Goal: Task Accomplishment & Management: Manage account settings

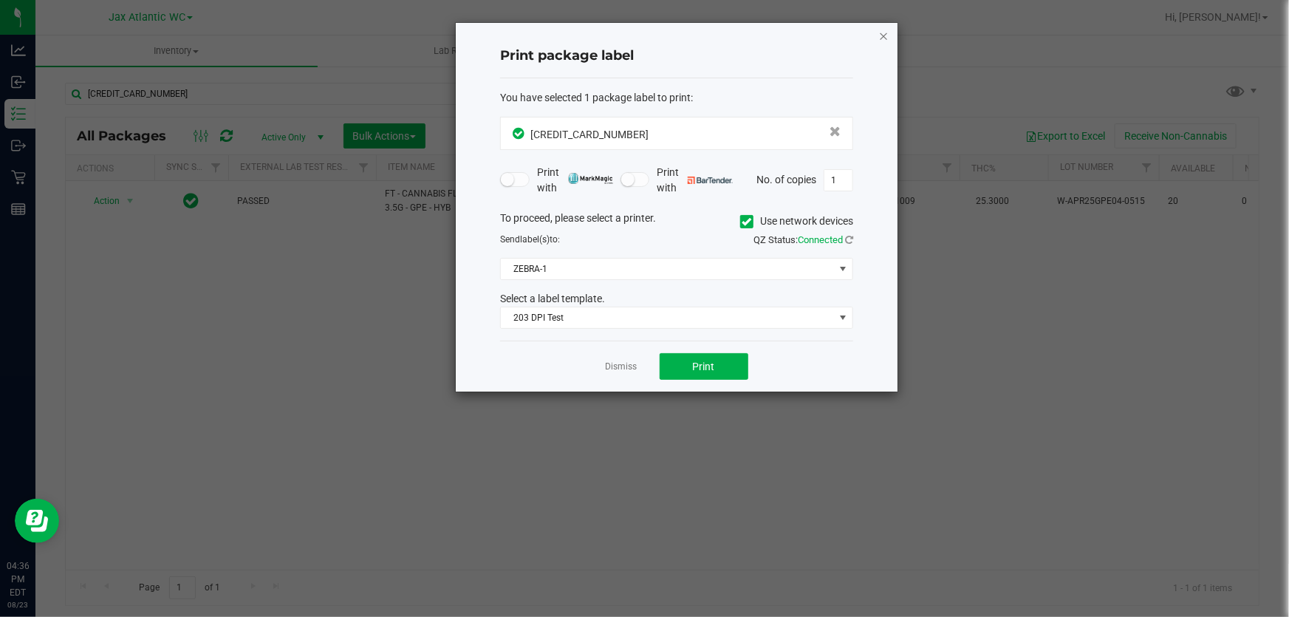
click at [879, 29] on icon "button" at bounding box center [883, 36] width 10 height 18
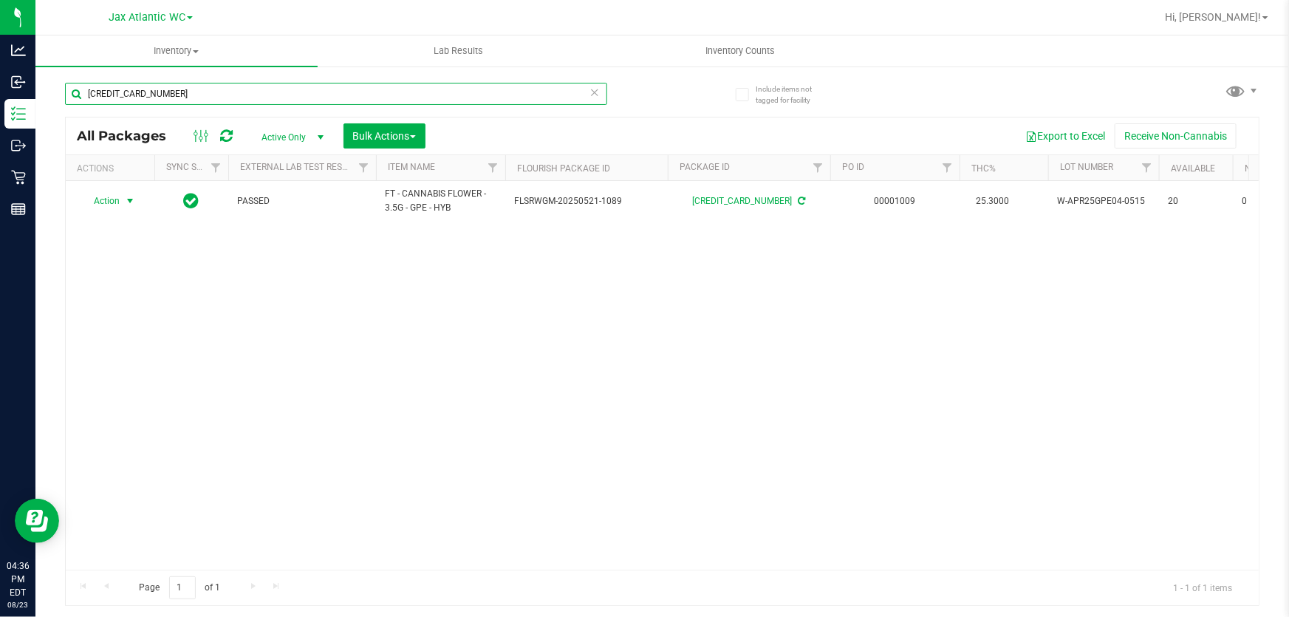
click at [271, 92] on input "6925453024455065" at bounding box center [336, 94] width 542 height 22
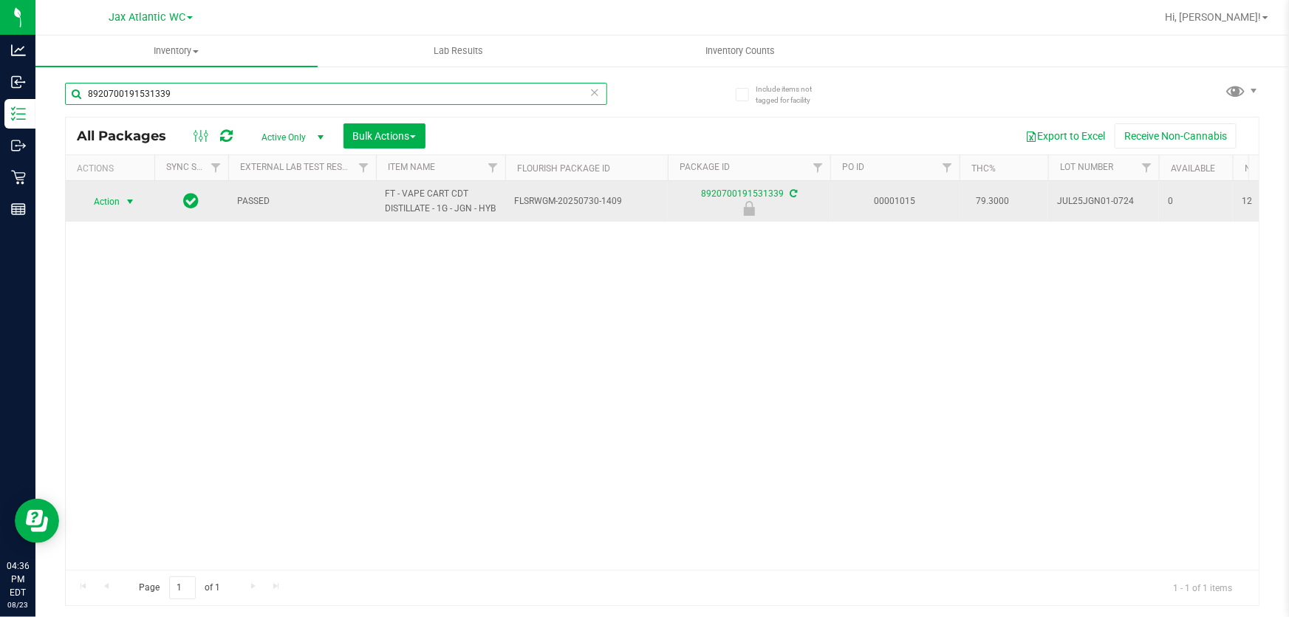
type input "8920700191531339"
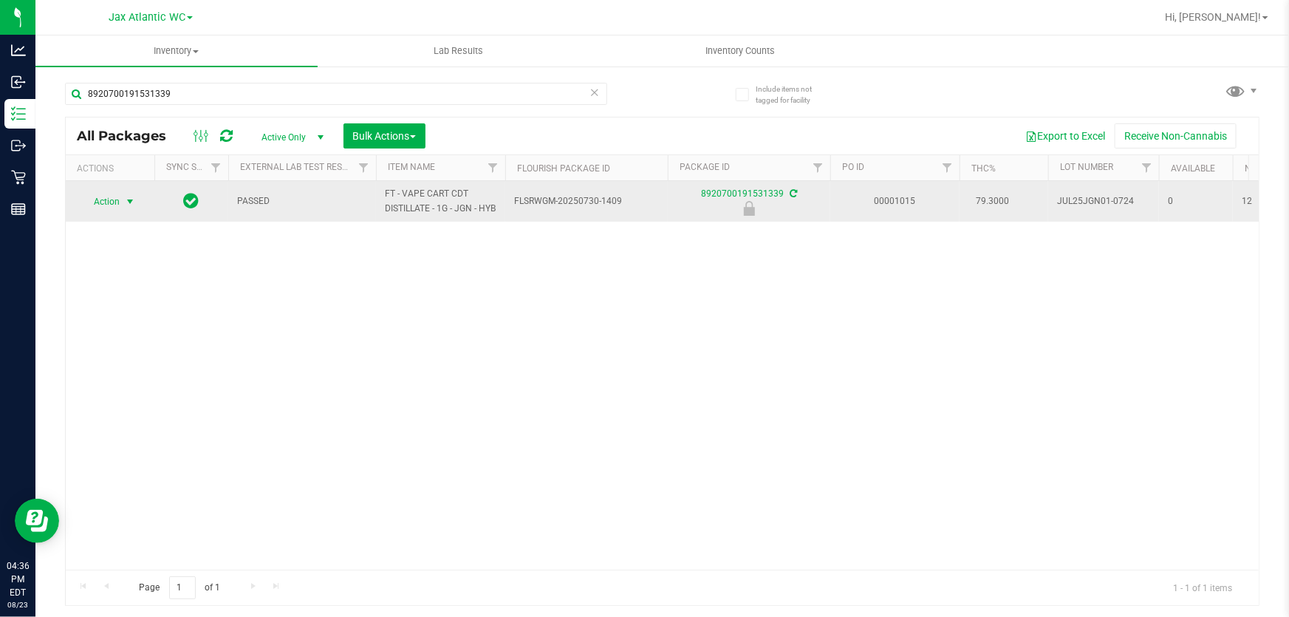
click at [111, 212] on span "Action" at bounding box center [101, 201] width 40 height 21
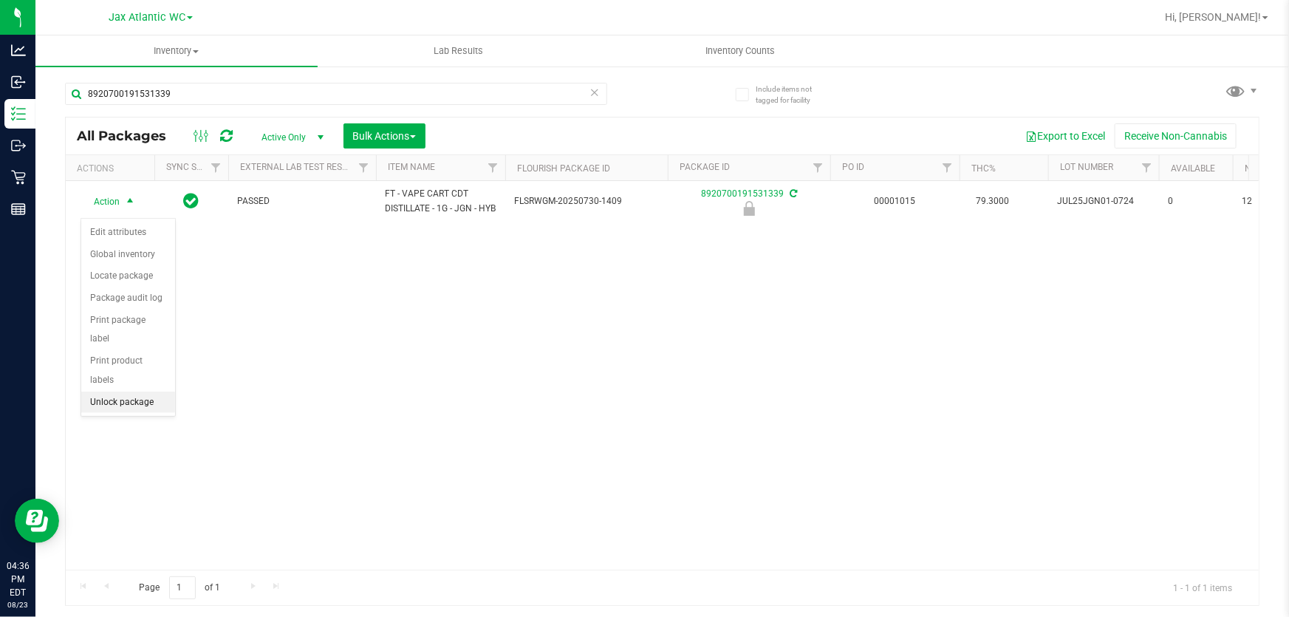
click at [129, 391] on li "Unlock package" at bounding box center [128, 402] width 94 height 22
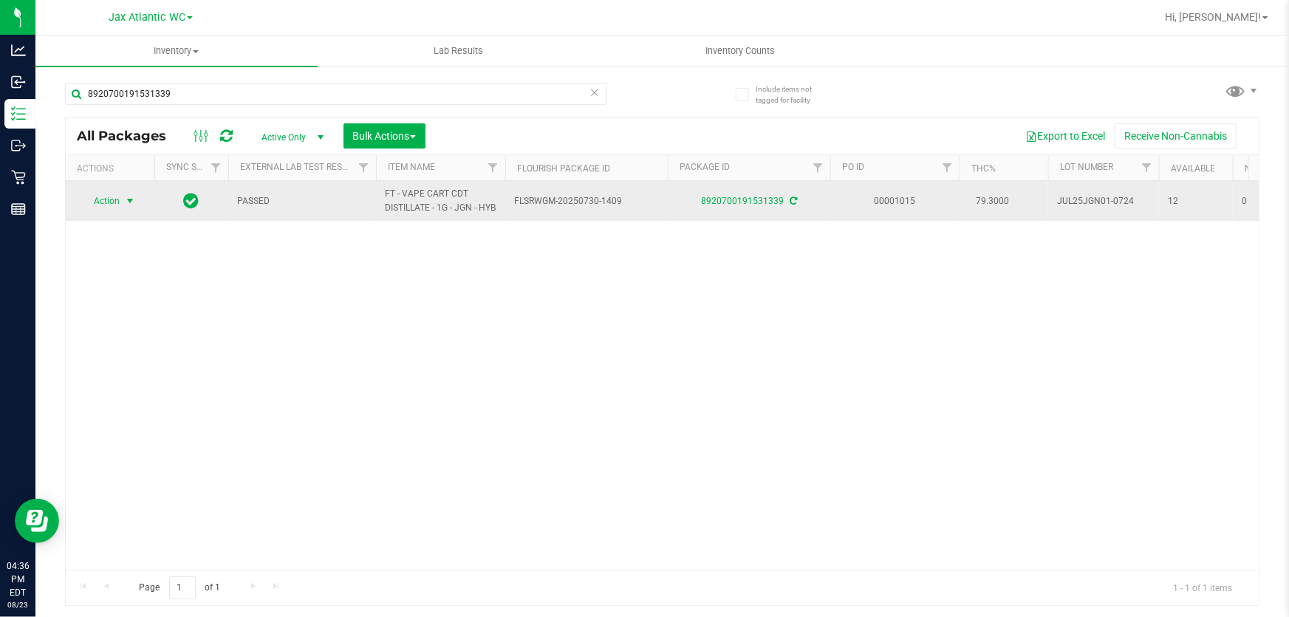
click at [113, 205] on span "Action" at bounding box center [101, 201] width 40 height 21
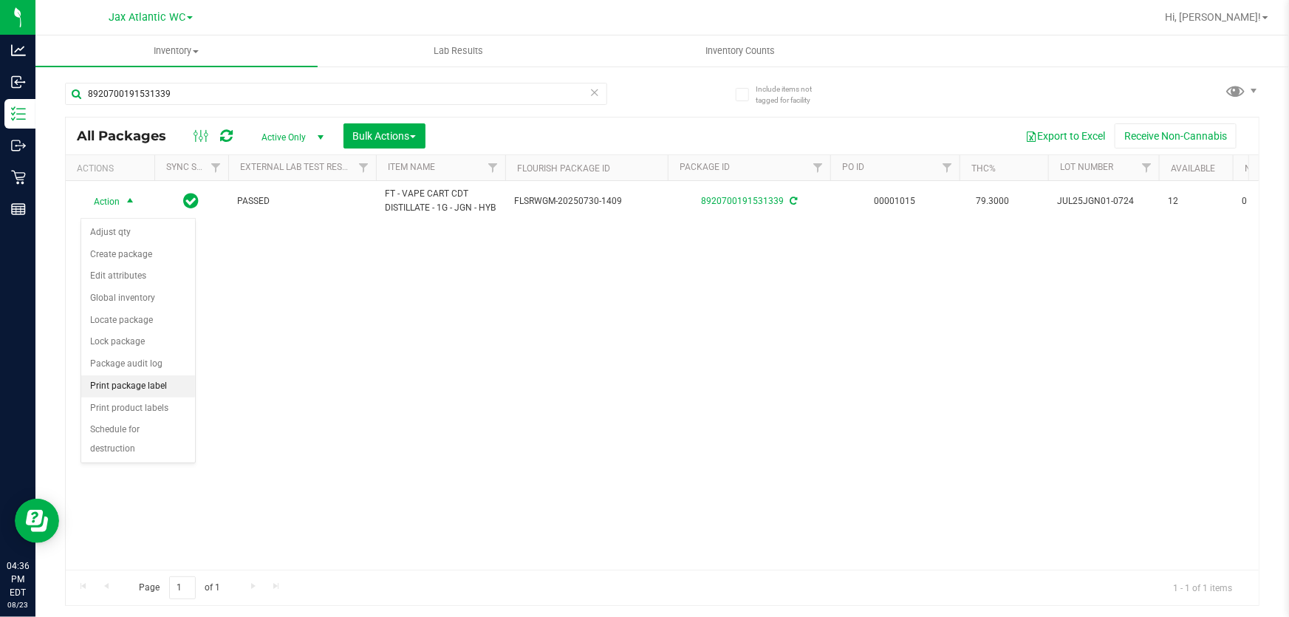
click at [138, 391] on li "Print package label" at bounding box center [138, 386] width 114 height 22
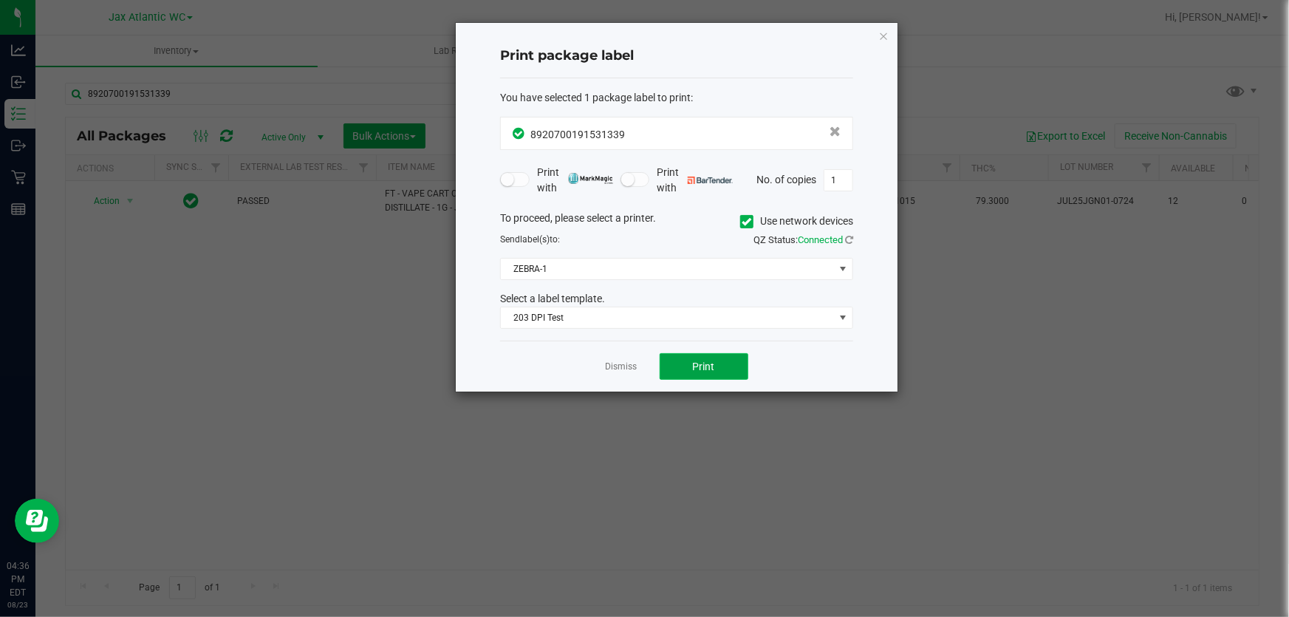
click at [694, 377] on button "Print" at bounding box center [704, 366] width 89 height 27
click at [614, 370] on link "Dismiss" at bounding box center [622, 366] width 32 height 13
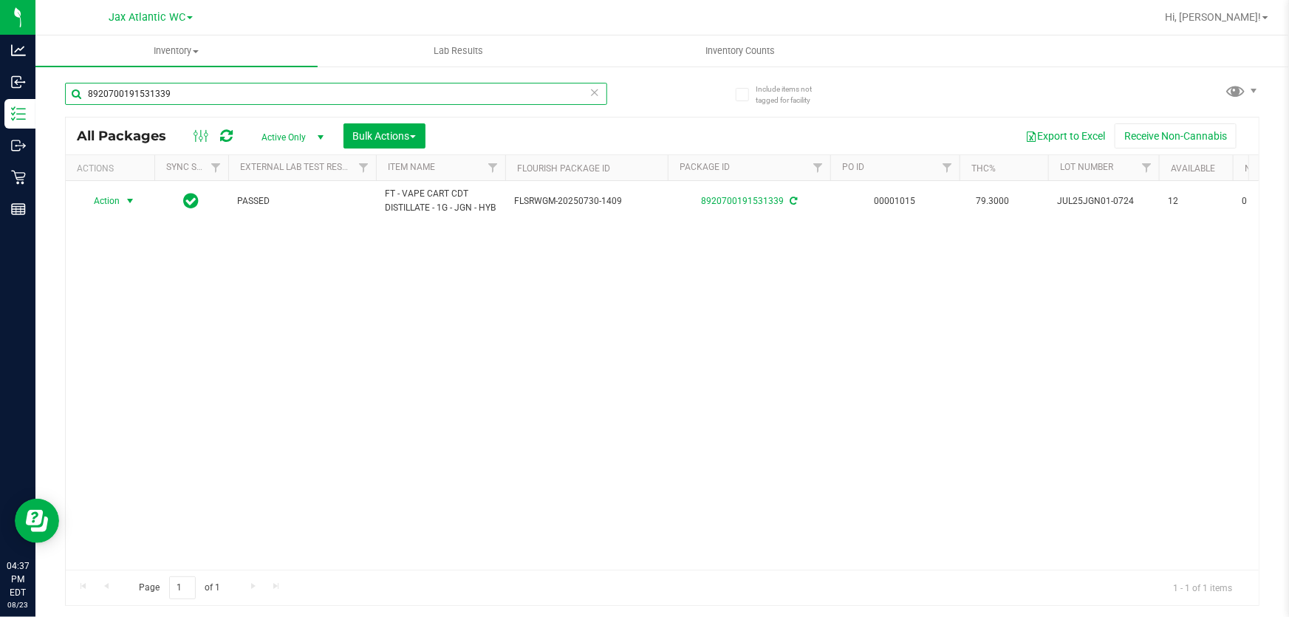
click at [361, 97] on input "8920700191531339" at bounding box center [336, 94] width 542 height 22
type input "2415892087610943"
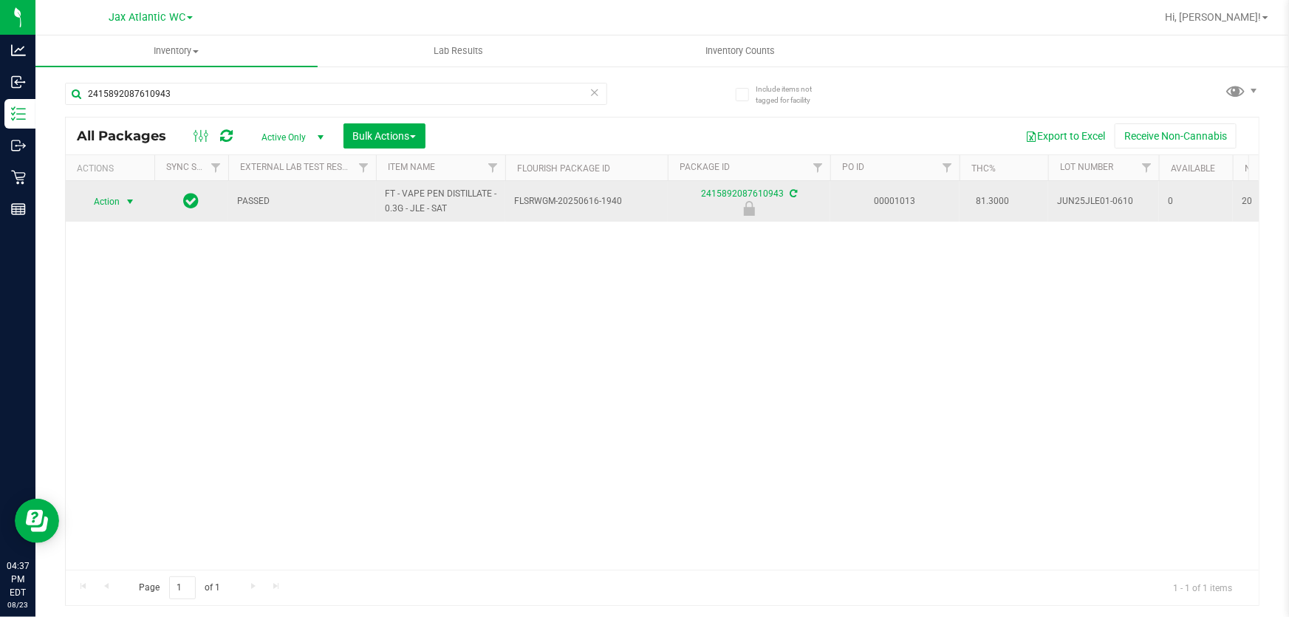
click at [108, 203] on span "Action" at bounding box center [101, 201] width 40 height 21
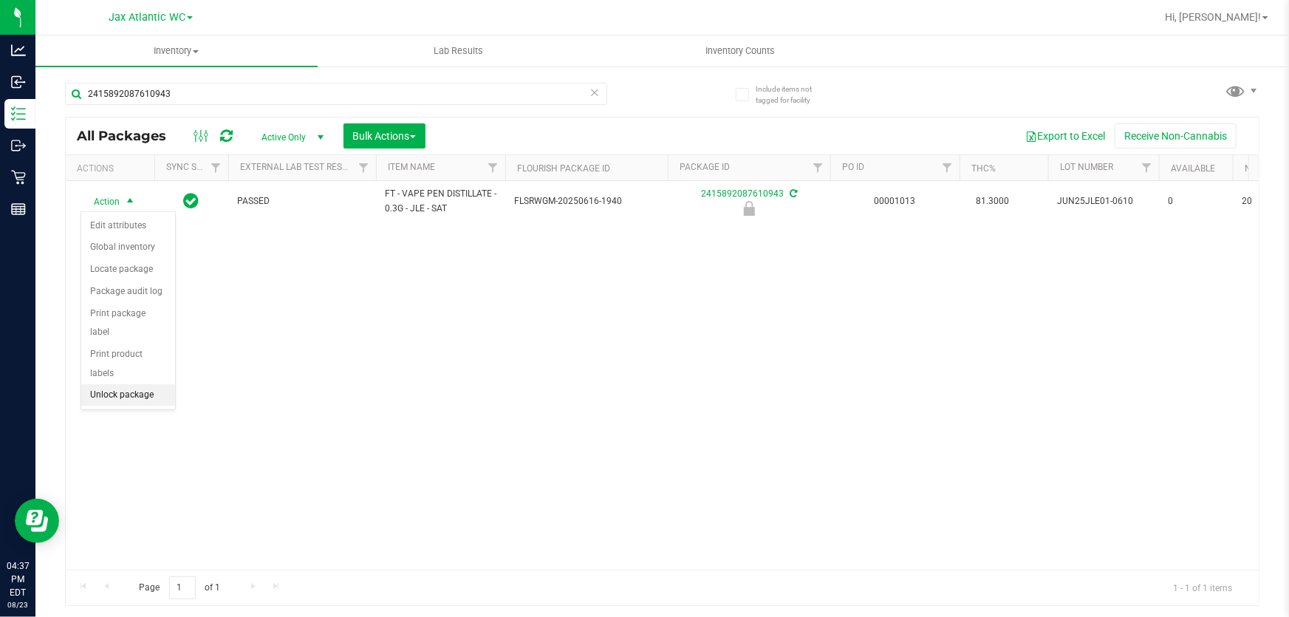
click at [148, 384] on li "Unlock package" at bounding box center [128, 395] width 94 height 22
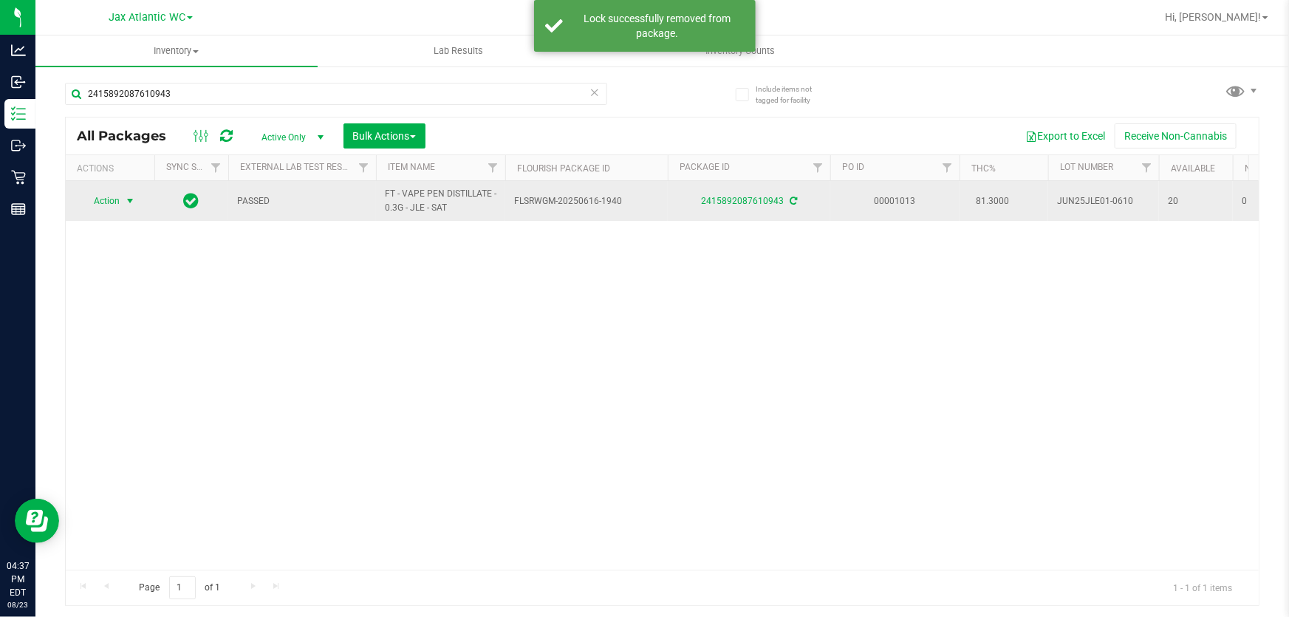
click at [105, 202] on span "Action" at bounding box center [101, 201] width 40 height 21
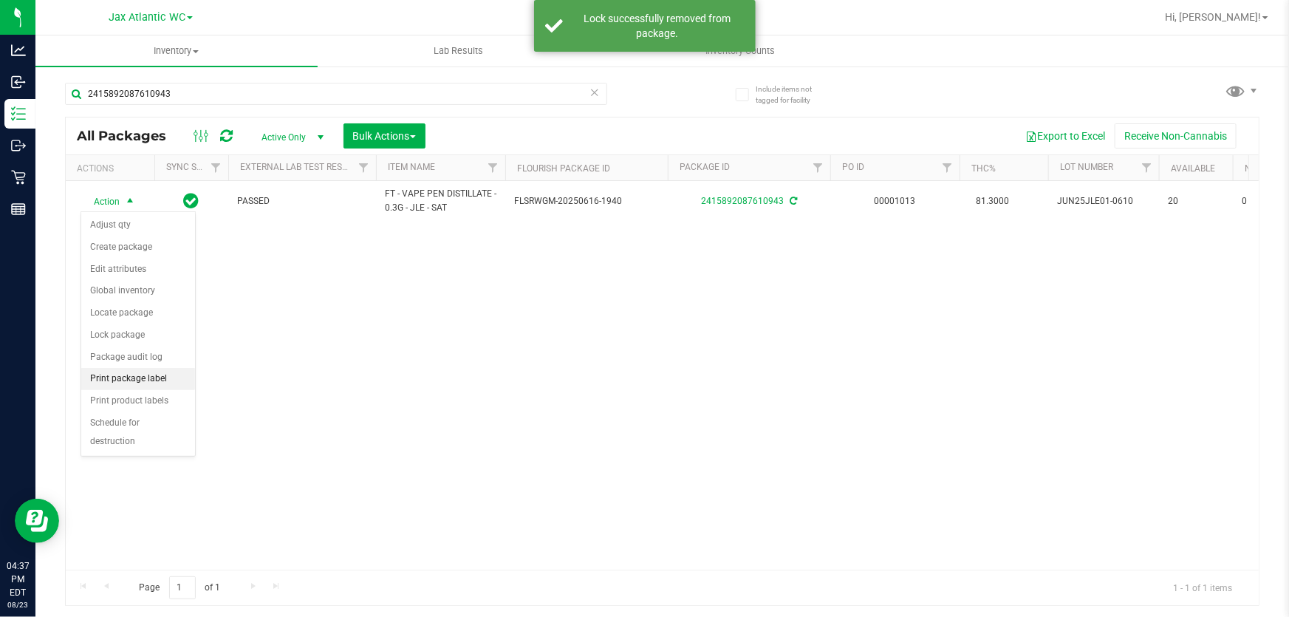
drag, startPoint x: 159, startPoint y: 380, endPoint x: 177, endPoint y: 379, distance: 17.8
click at [159, 380] on li "Print package label" at bounding box center [138, 379] width 114 height 22
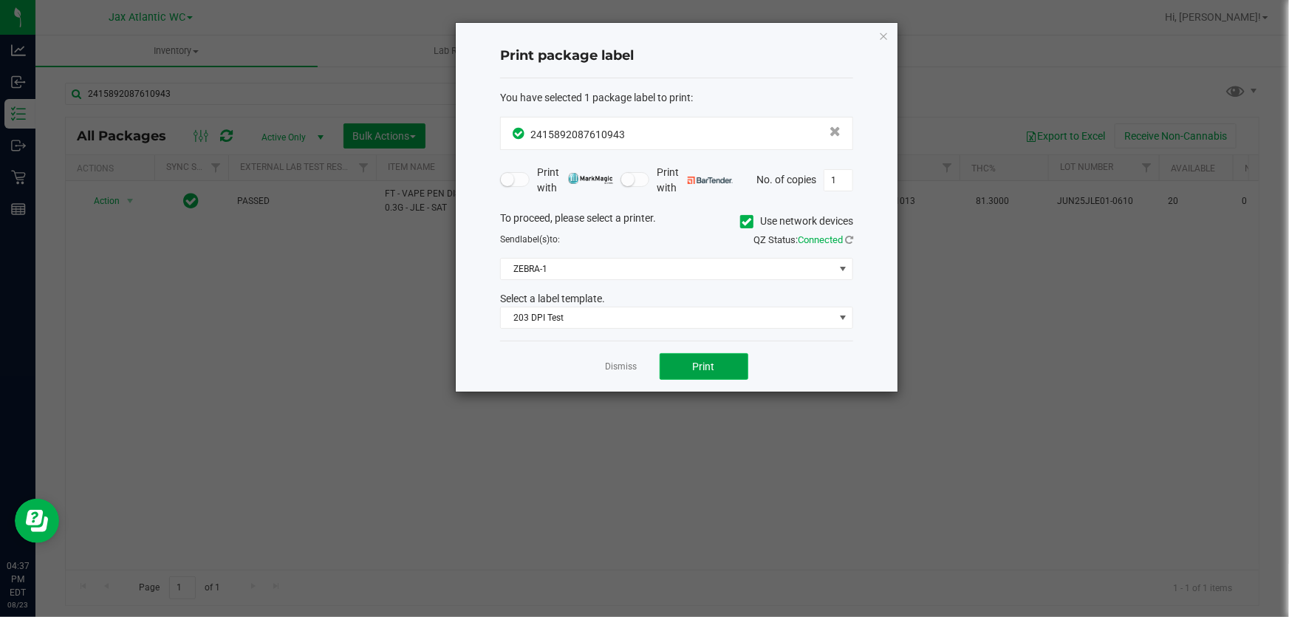
click at [730, 367] on button "Print" at bounding box center [704, 366] width 89 height 27
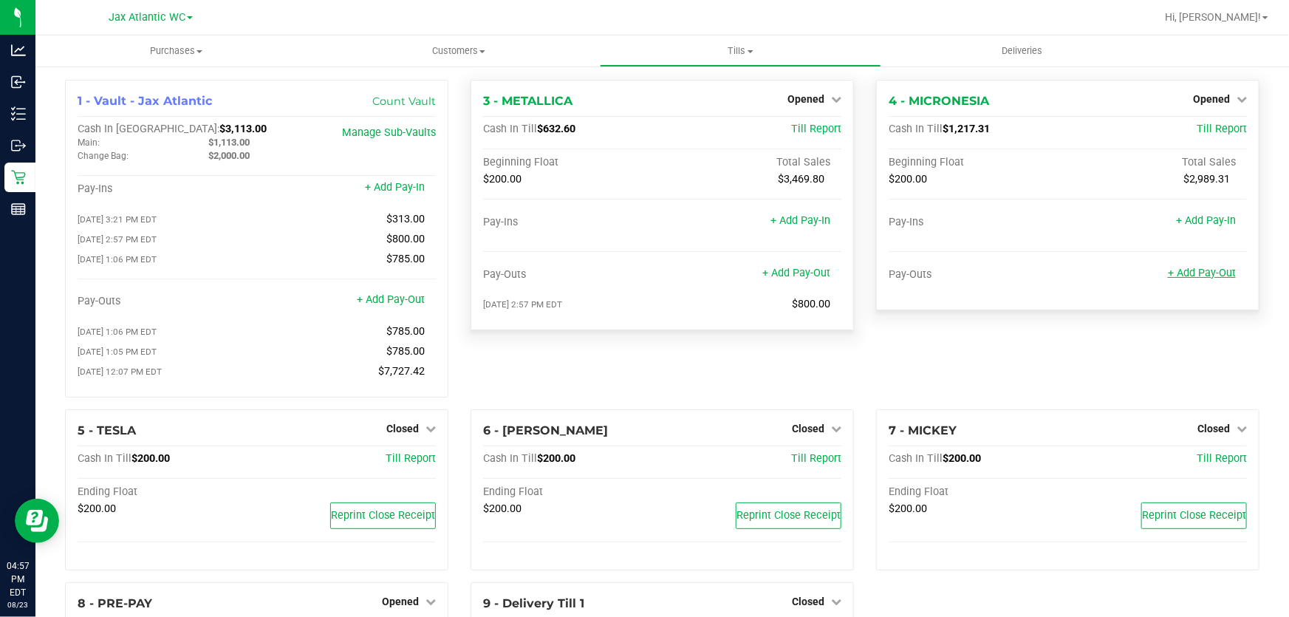
click at [1198, 270] on link "+ Add Pay-Out" at bounding box center [1202, 273] width 68 height 13
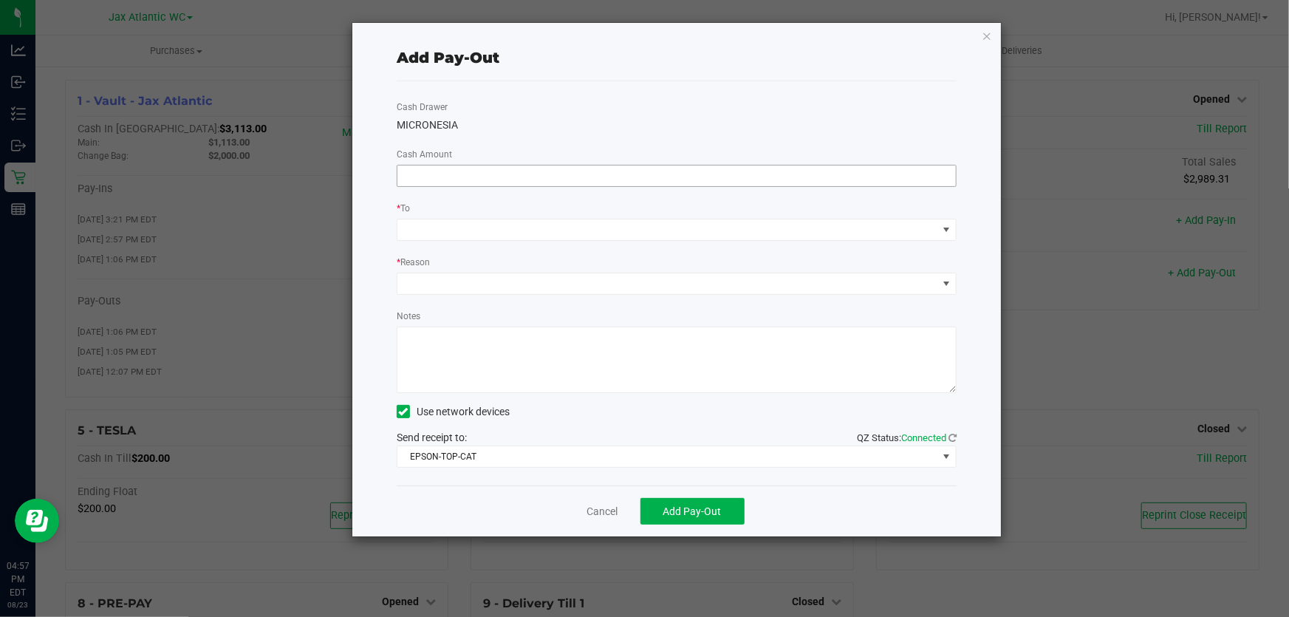
click at [580, 182] on input at bounding box center [676, 175] width 558 height 21
type input "$890.00"
click at [570, 147] on div "Cash Drawer MICRONESIA Cash Amount $890.00 * To * Reason Notes Use network devi…" at bounding box center [677, 283] width 560 height 404
click at [527, 227] on span at bounding box center [667, 229] width 540 height 21
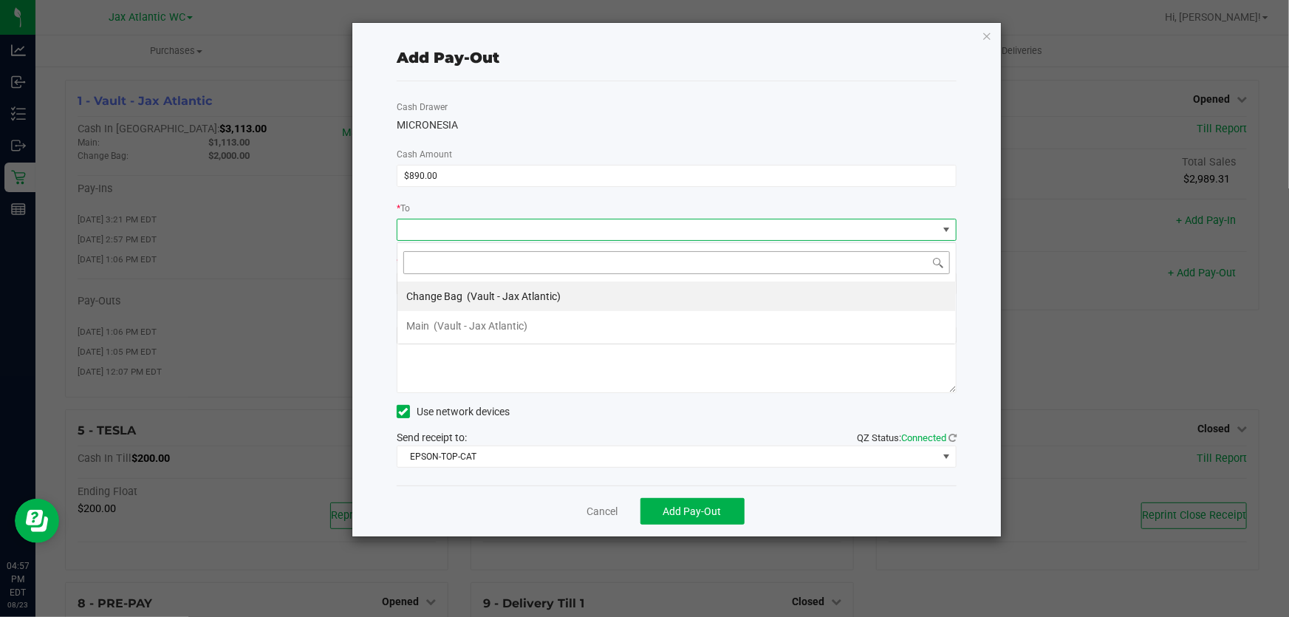
scroll to position [22, 561]
click at [499, 329] on span "(Vault - Jax Atlantic)" at bounding box center [481, 326] width 94 height 12
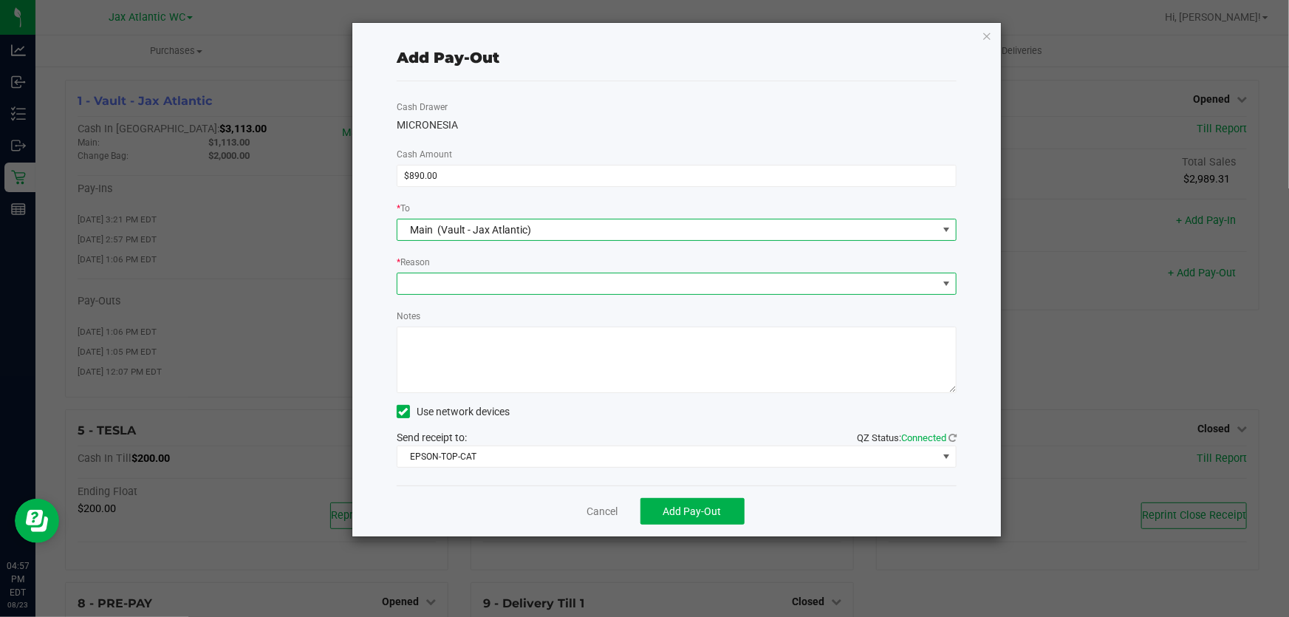
click at [516, 284] on span at bounding box center [667, 283] width 540 height 21
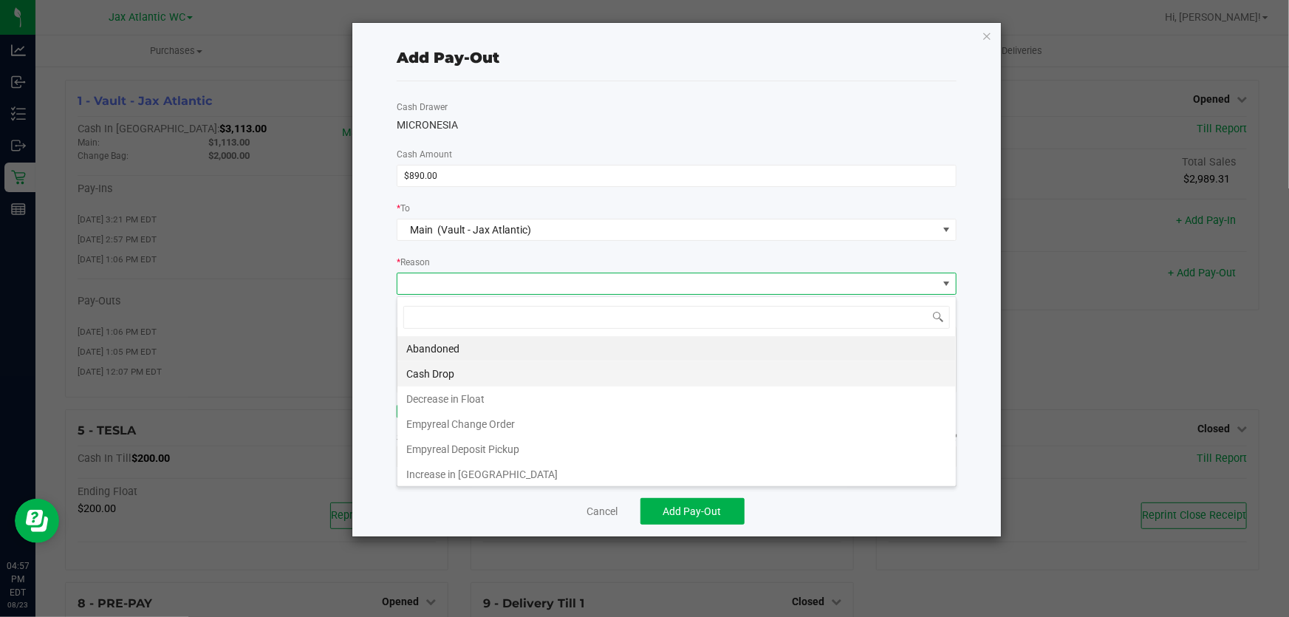
click at [493, 368] on li "Cash Drop" at bounding box center [676, 373] width 558 height 25
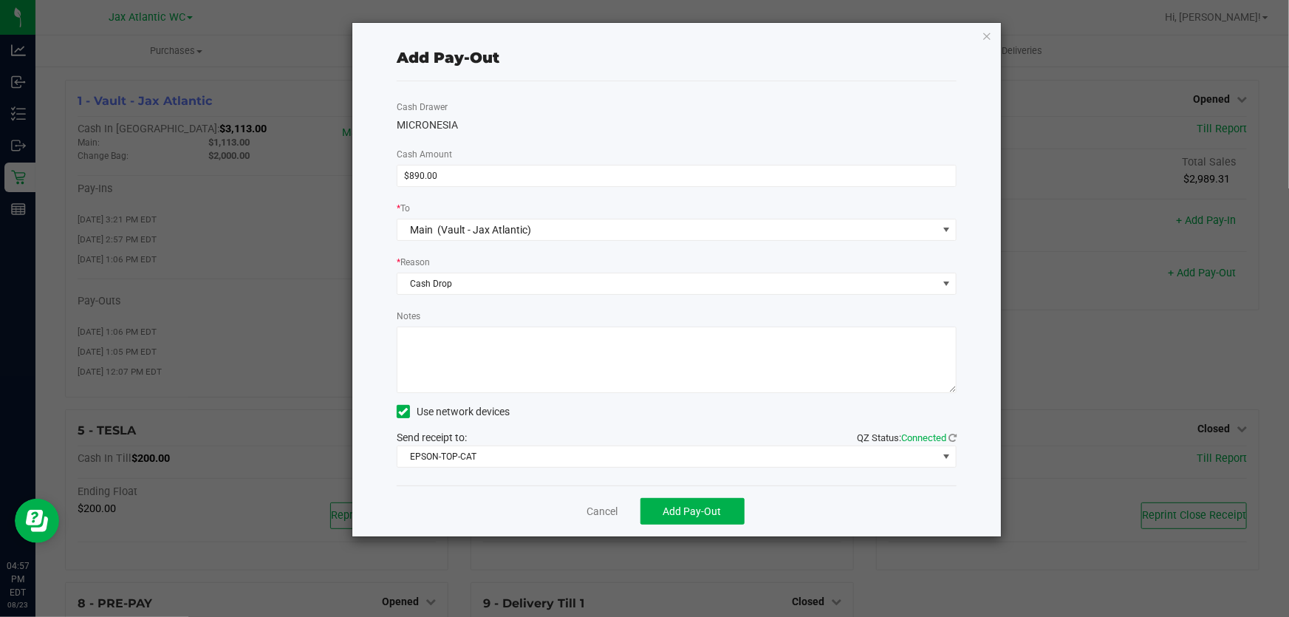
click at [500, 354] on textarea "Notes" at bounding box center [677, 359] width 560 height 66
click at [442, 343] on textarea "Notes" at bounding box center [677, 359] width 560 height 66
type textarea "cash drop-AP"
click at [695, 505] on button "Add Pay-Out" at bounding box center [692, 511] width 104 height 27
click at [592, 510] on link "Dismiss" at bounding box center [596, 512] width 35 height 16
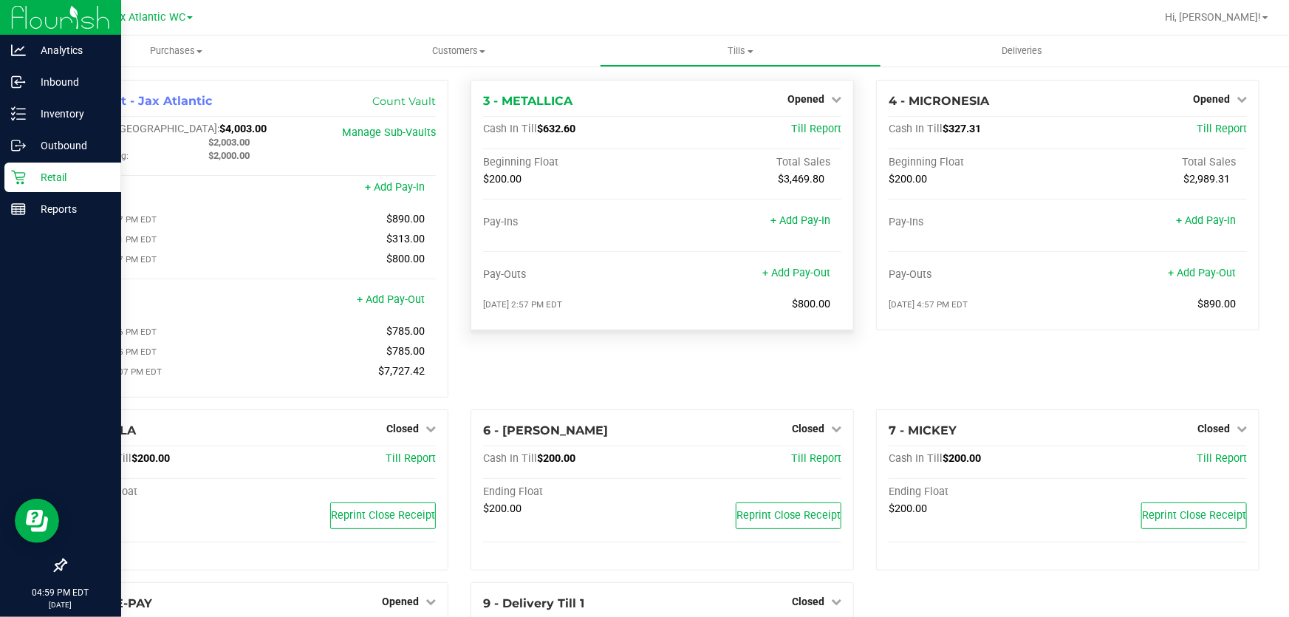
click at [45, 176] on p "Retail" at bounding box center [70, 177] width 89 height 18
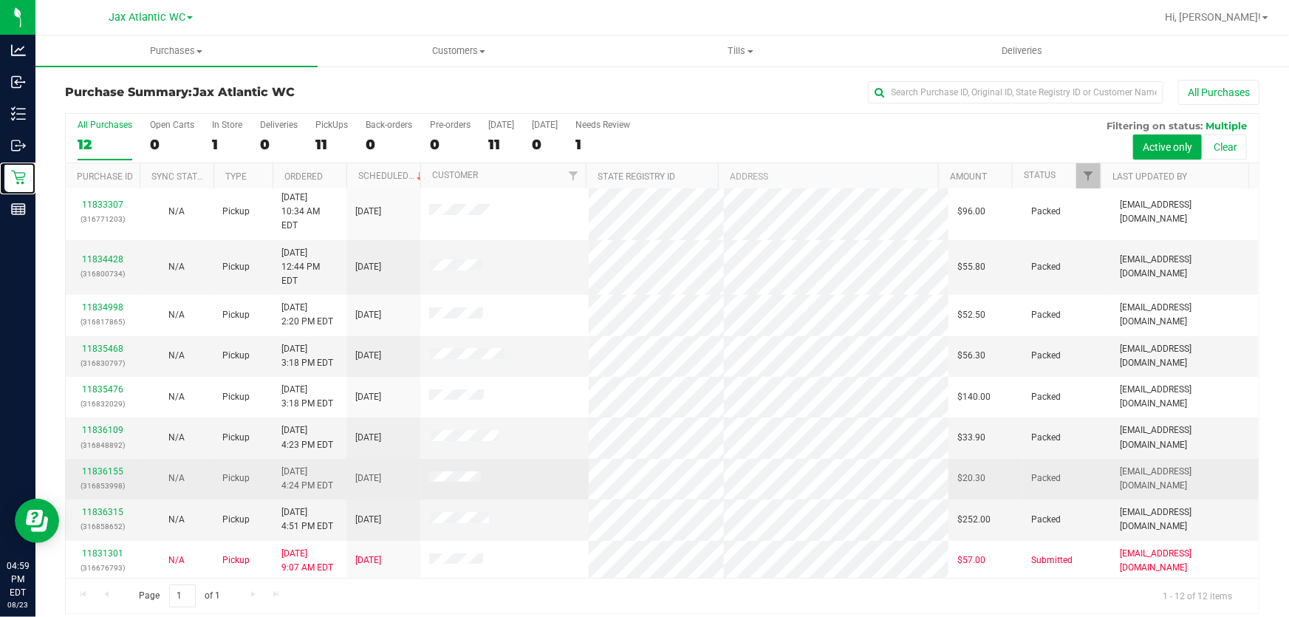
scroll to position [11, 0]
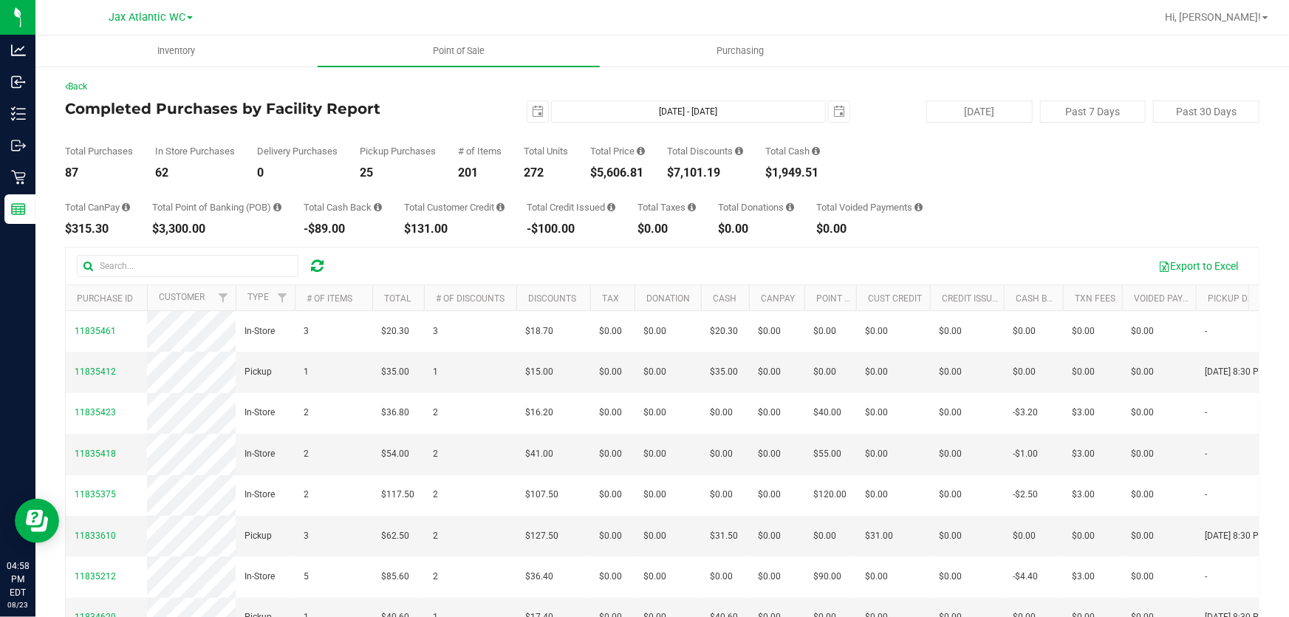
click at [420, 106] on h4 "Completed Purchases by Facility Report" at bounding box center [264, 108] width 398 height 16
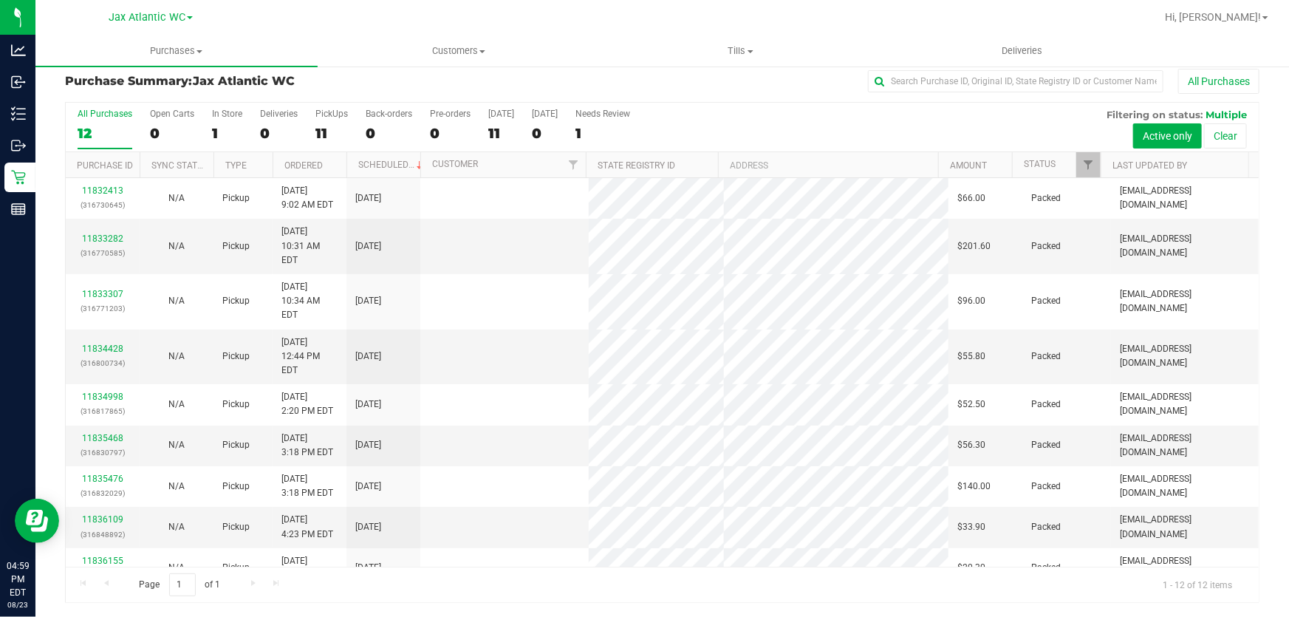
scroll to position [100, 0]
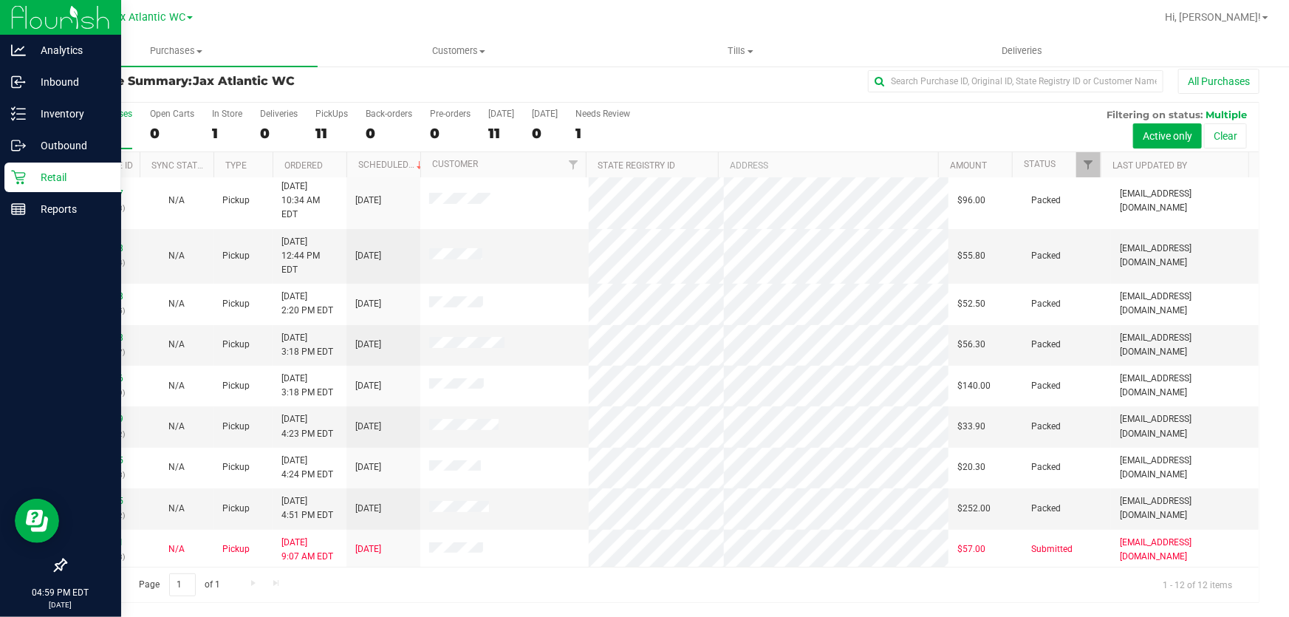
click at [30, 171] on p "Retail" at bounding box center [70, 177] width 89 height 18
